Goal: Task Accomplishment & Management: Complete application form

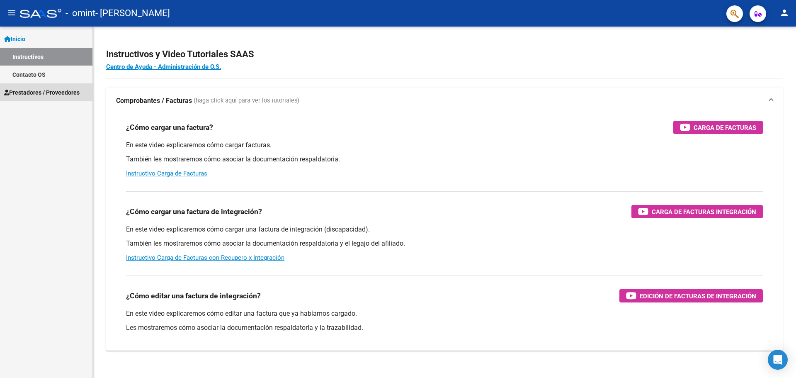
click at [36, 92] on span "Prestadores / Proveedores" at bounding box center [41, 92] width 75 height 9
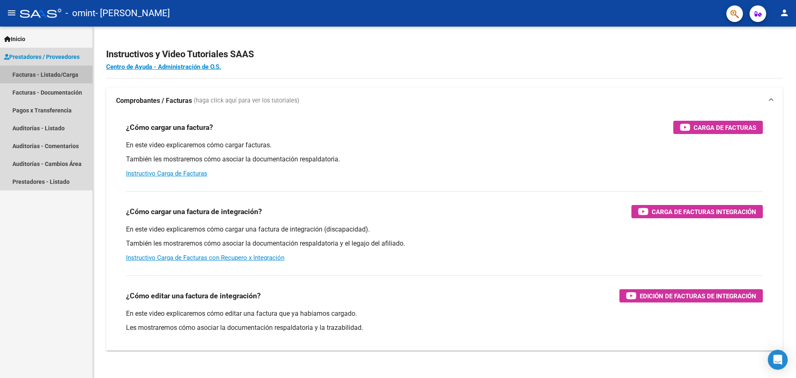
click at [19, 74] on link "Facturas - Listado/Carga" at bounding box center [46, 75] width 92 height 18
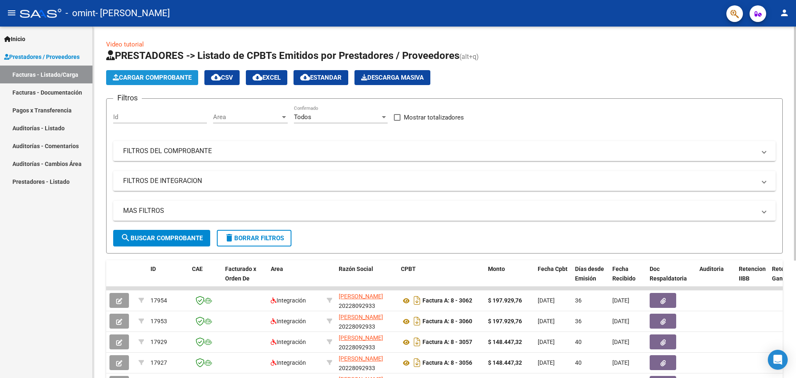
click at [153, 78] on span "Cargar Comprobante" at bounding box center [152, 77] width 79 height 7
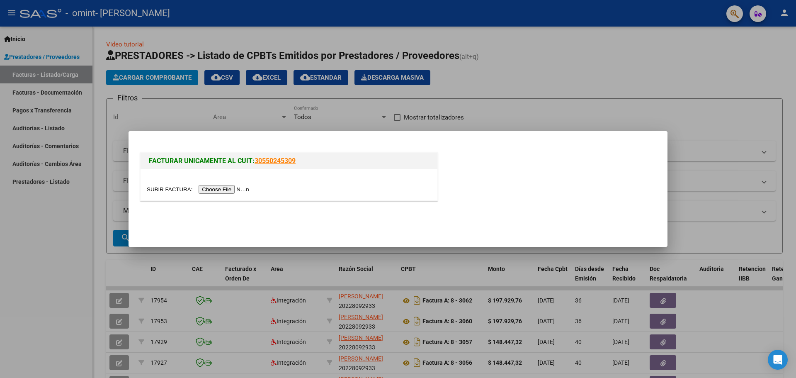
click at [214, 190] on input "file" at bounding box center [199, 189] width 105 height 9
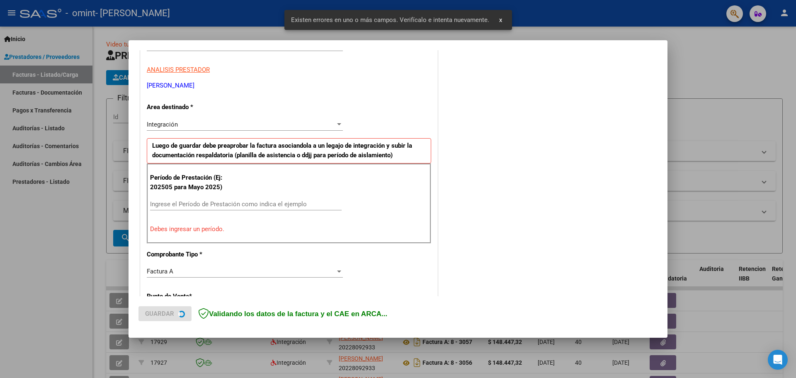
scroll to position [151, 0]
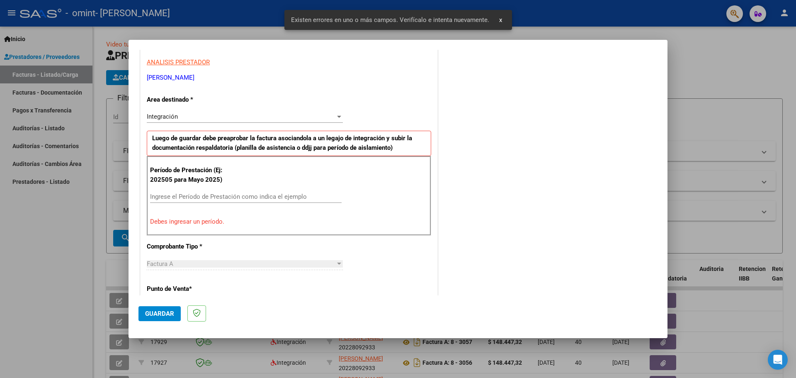
click at [171, 197] on input "Ingrese el Período de Prestación como indica el ejemplo" at bounding box center [246, 196] width 192 height 7
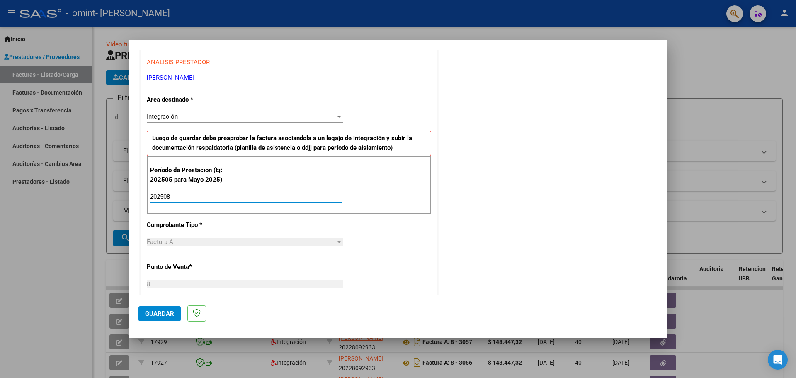
type input "202508"
click at [343, 251] on div "CUIT * 20-22809293-3 Ingresar CUIT ANALISIS PRESTADOR [PERSON_NAME] [PERSON_NAM…" at bounding box center [289, 315] width 297 height 624
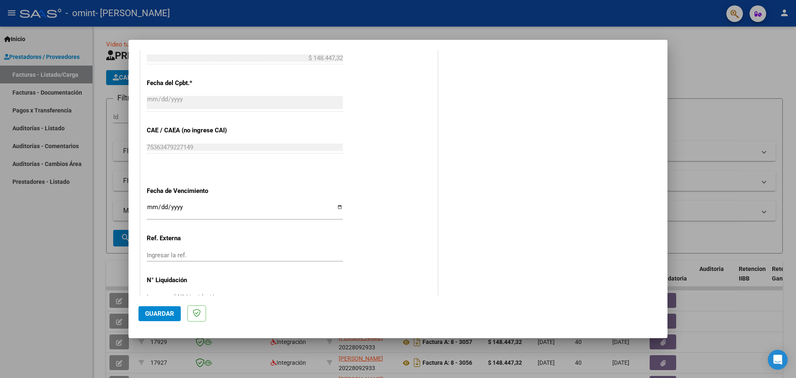
scroll to position [482, 0]
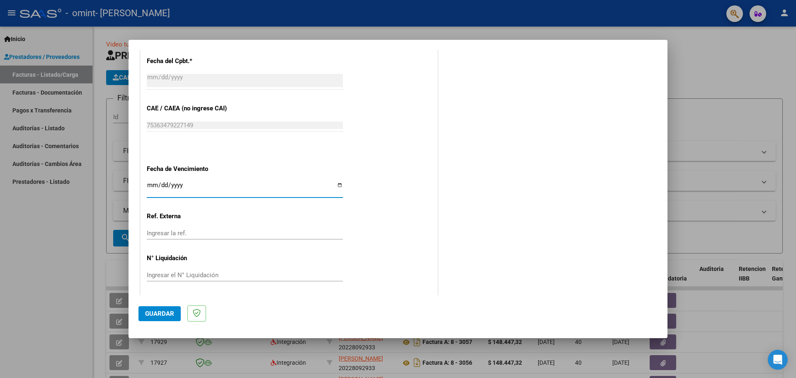
click at [336, 187] on input "Ingresar la fecha" at bounding box center [245, 188] width 196 height 13
type input "[DATE]"
click at [162, 312] on span "Guardar" at bounding box center [159, 313] width 29 height 7
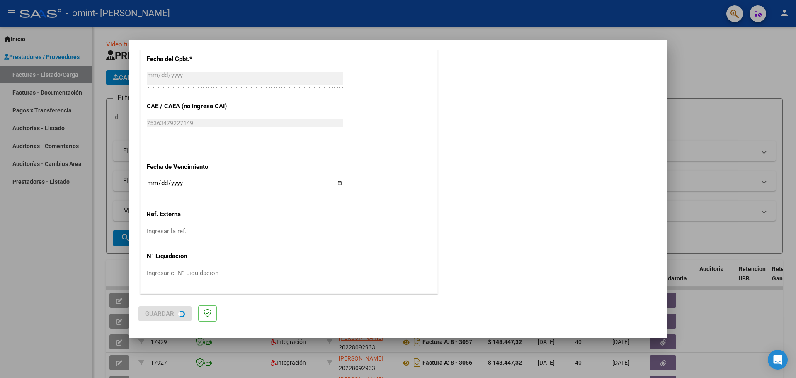
scroll to position [0, 0]
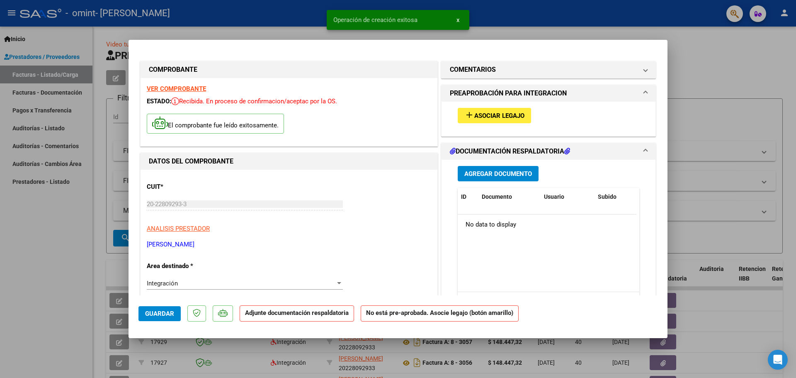
click at [489, 117] on span "Asociar Legajo" at bounding box center [499, 115] width 50 height 7
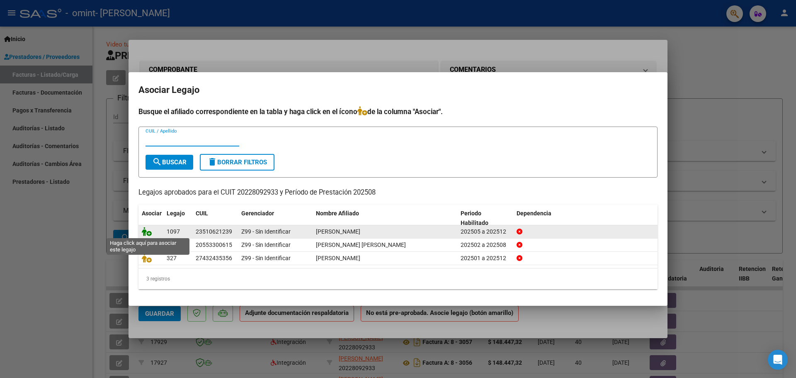
click at [146, 230] on icon at bounding box center [147, 231] width 10 height 9
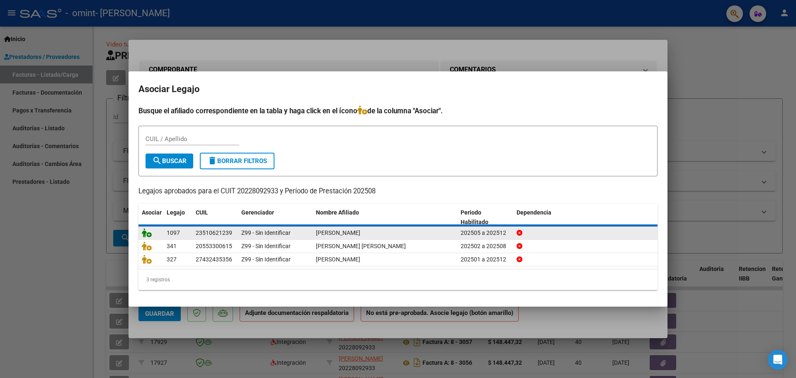
click at [146, 230] on icon at bounding box center [147, 232] width 10 height 9
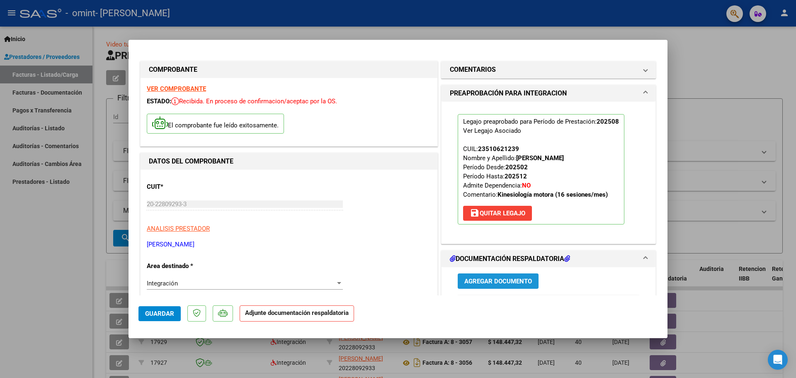
click at [482, 282] on span "Agregar Documento" at bounding box center [499, 280] width 68 height 7
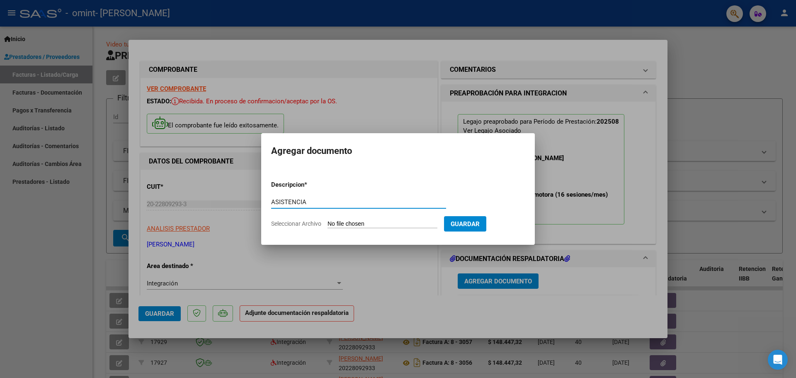
type input "ASISTENCIA"
click at [302, 224] on span "Seleccionar Archivo" at bounding box center [296, 223] width 50 height 7
click at [328, 224] on input "Seleccionar Archivo" at bounding box center [383, 224] width 110 height 8
type input "C:\fakepath\ASISTENCIA.pdf"
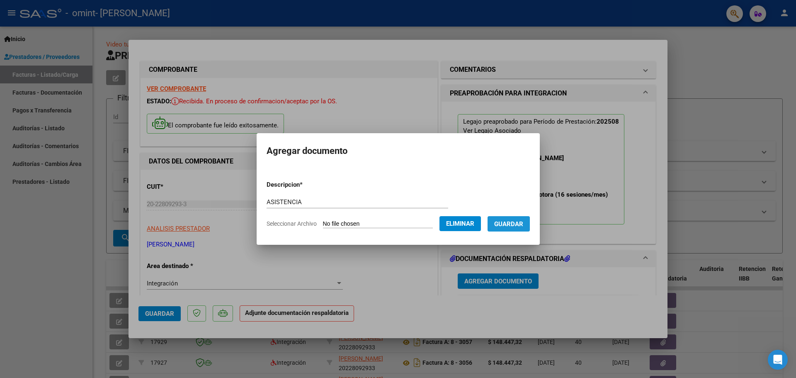
click at [515, 226] on span "Guardar" at bounding box center [508, 223] width 29 height 7
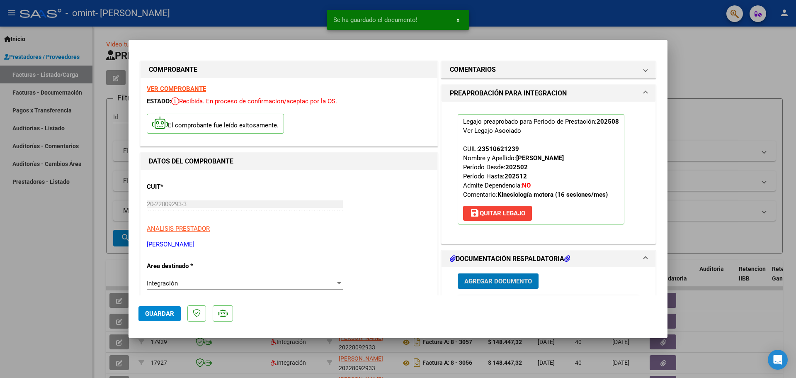
click at [489, 278] on span "Agregar Documento" at bounding box center [499, 280] width 68 height 7
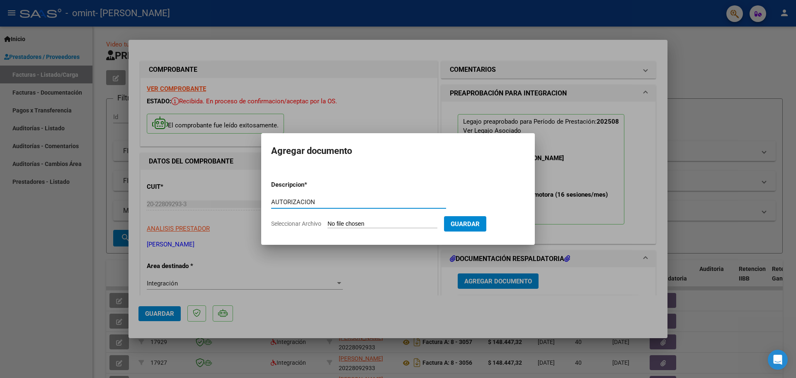
type input "AUTORIZACION"
click at [308, 224] on span "Seleccionar Archivo" at bounding box center [296, 223] width 50 height 7
click at [328, 224] on input "Seleccionar Archivo" at bounding box center [383, 224] width 110 height 8
type input "C:\fakepath\AUTORIZACION.pdf"
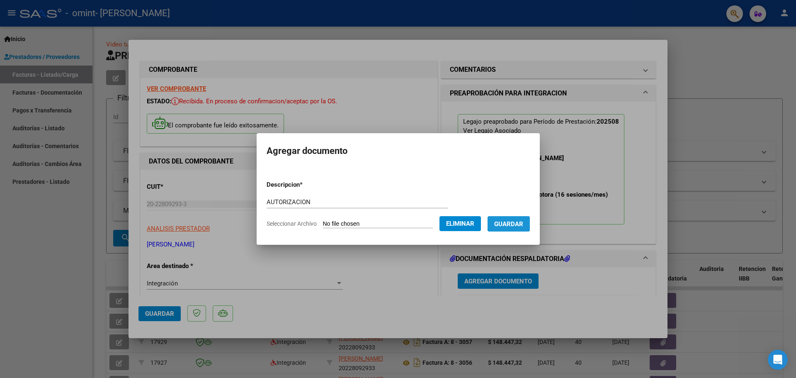
click at [521, 223] on span "Guardar" at bounding box center [508, 223] width 29 height 7
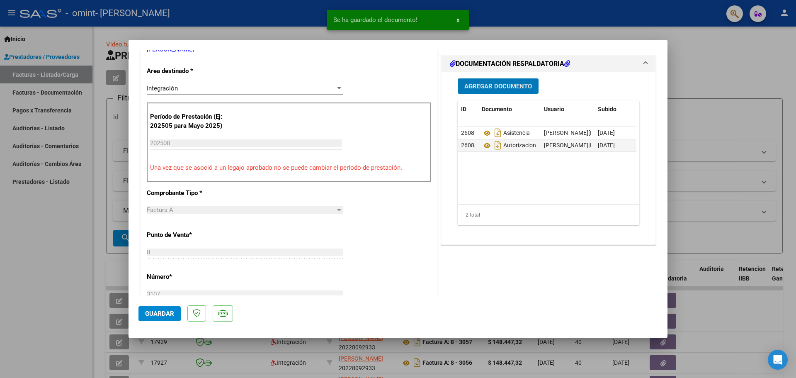
scroll to position [207, 0]
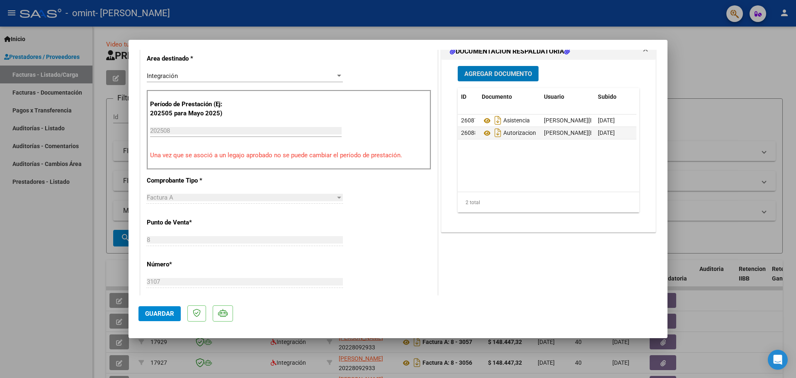
click at [160, 312] on span "Guardar" at bounding box center [159, 313] width 29 height 7
click at [161, 311] on span "Guardar" at bounding box center [159, 313] width 29 height 7
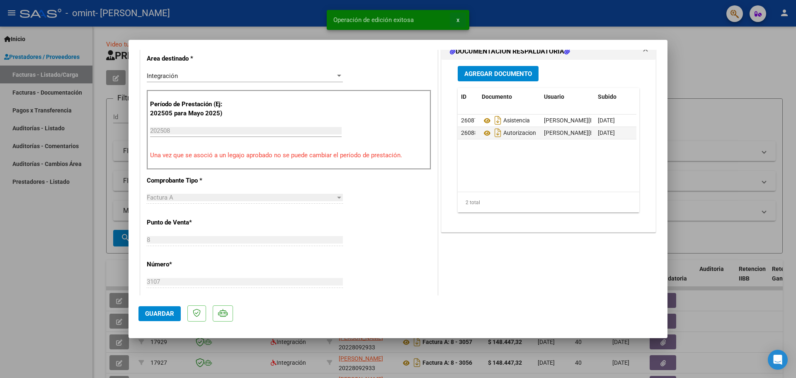
click at [457, 18] on span "x" at bounding box center [458, 19] width 3 height 7
click at [796, 166] on div at bounding box center [398, 189] width 796 height 378
type input "$ 0,00"
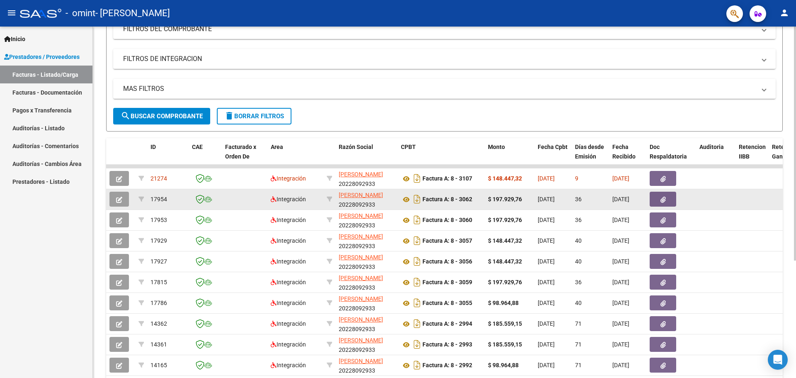
scroll to position [124, 0]
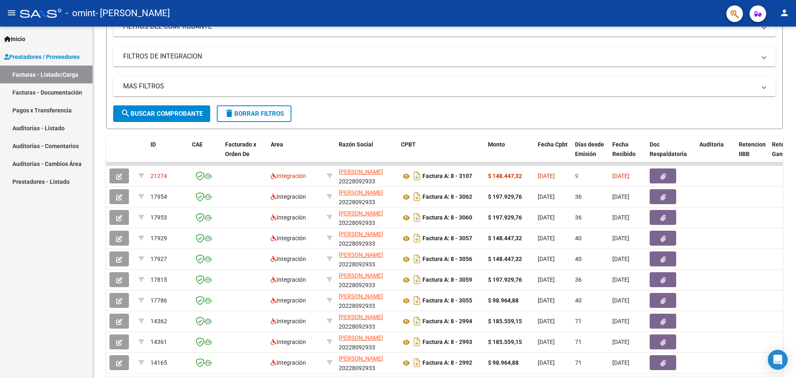
click at [783, 10] on mat-icon "person" at bounding box center [785, 13] width 10 height 10
click at [766, 52] on button "exit_to_app Salir" at bounding box center [767, 55] width 51 height 20
